Goal: Transaction & Acquisition: Purchase product/service

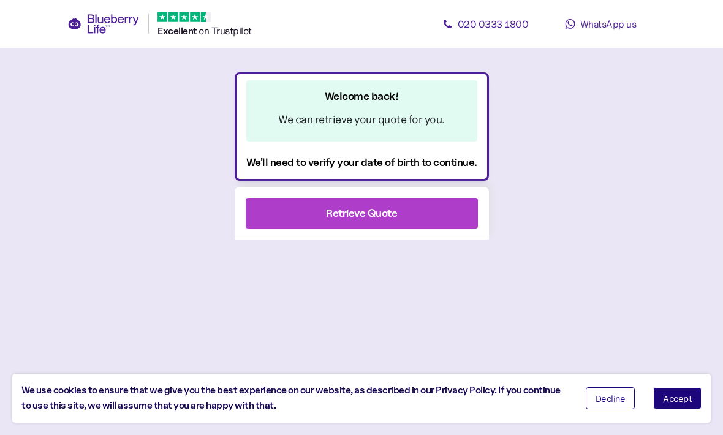
click at [685, 397] on span "Accept" at bounding box center [677, 398] width 29 height 9
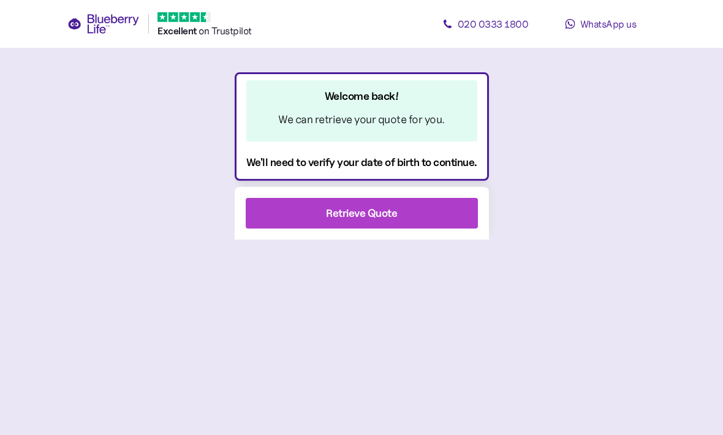
click at [425, 216] on div "Retrieve Quote" at bounding box center [361, 212] width 199 height 29
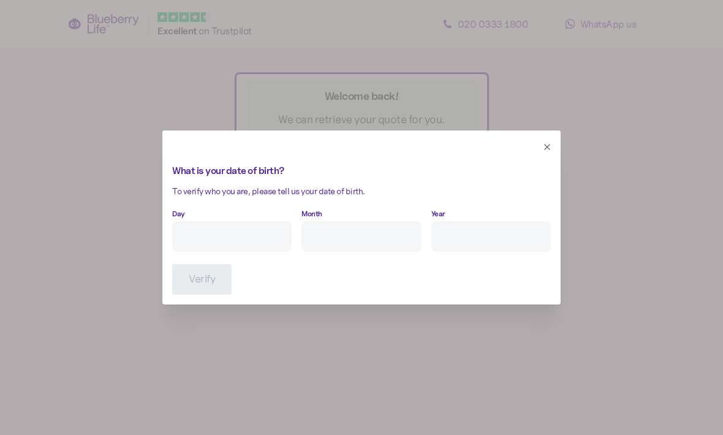
click at [211, 241] on input "Day" at bounding box center [231, 236] width 119 height 31
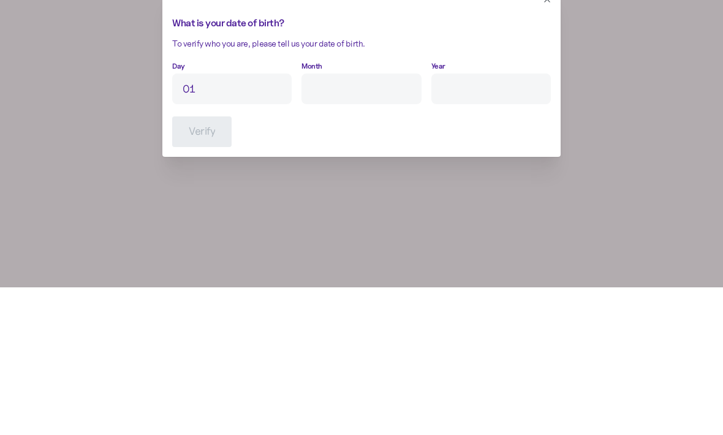
click at [407, 221] on input "Month" at bounding box center [360, 236] width 119 height 31
type input "1"
click at [506, 221] on input "Year" at bounding box center [490, 236] width 119 height 31
type input "2"
type input "****"
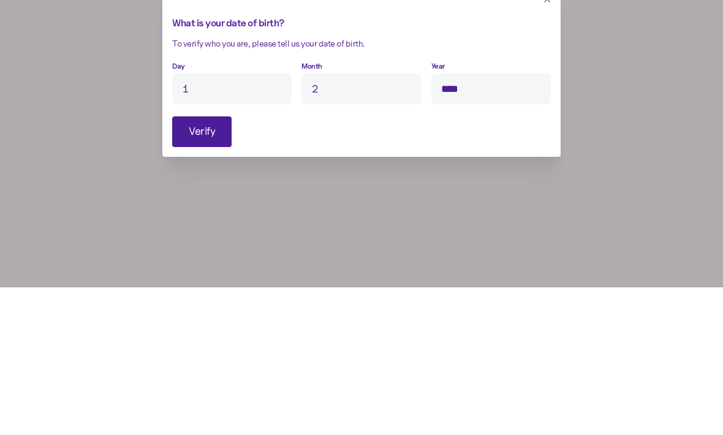
click at [189, 265] on span "Verify" at bounding box center [202, 279] width 26 height 29
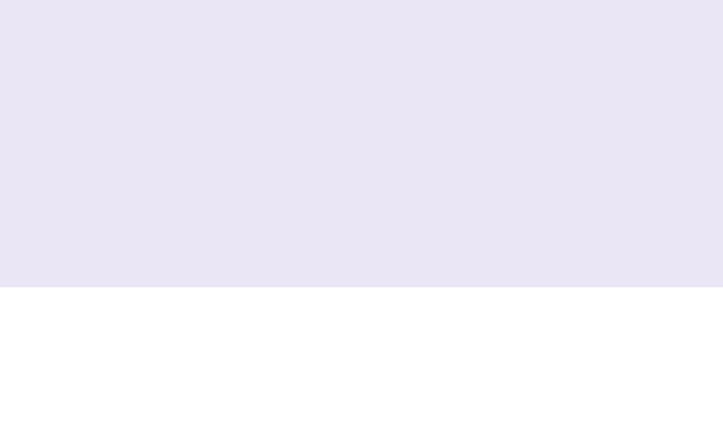
scroll to position [40, 0]
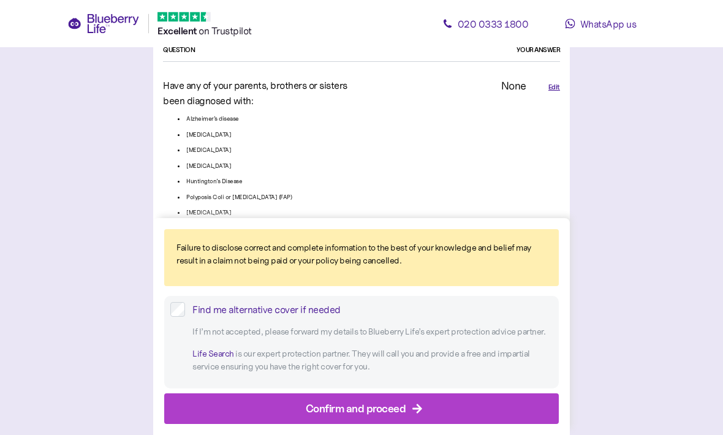
scroll to position [2842, 0]
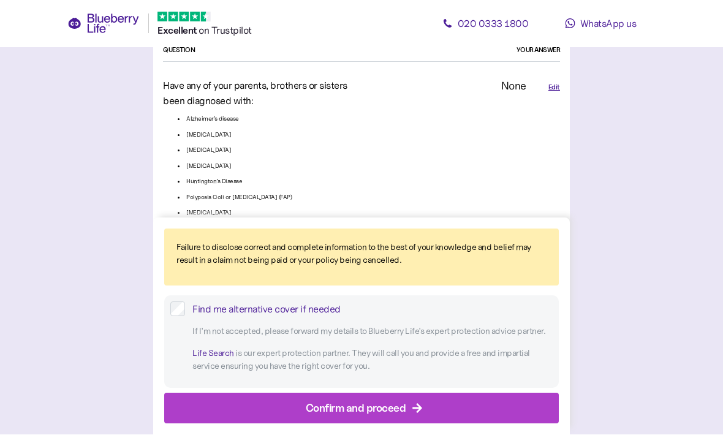
click at [407, 423] on div "Confirm and proceed" at bounding box center [364, 408] width 367 height 29
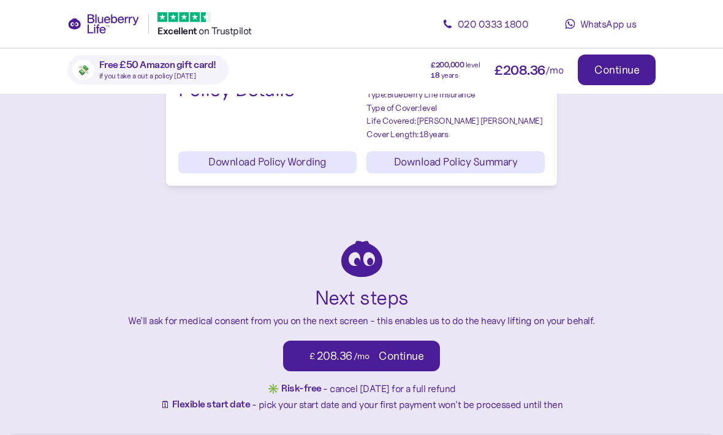
scroll to position [1513, 0]
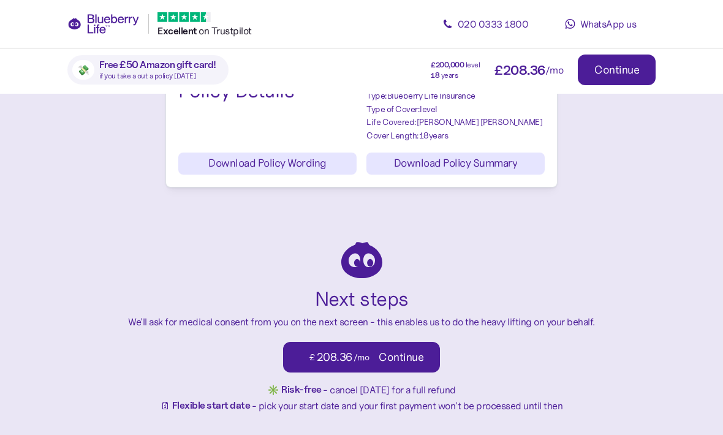
click at [228, 160] on span "Download Policy Wording" at bounding box center [267, 163] width 118 height 21
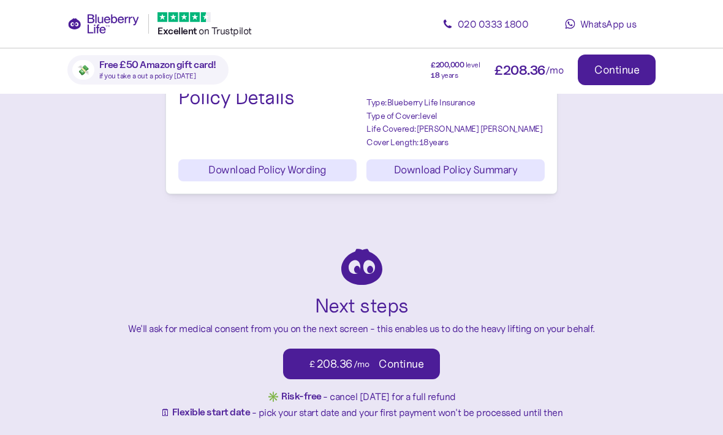
scroll to position [1506, 0]
click at [454, 160] on span "Download Policy Summary" at bounding box center [456, 170] width 124 height 21
